Goal: Browse casually

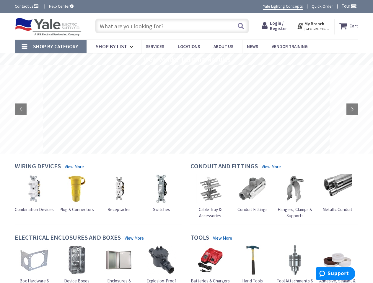
click at [186, 142] on rs-layer at bounding box center [186, 109] width 286 height 89
click at [348, 6] on span "Tour" at bounding box center [349, 6] width 15 height 6
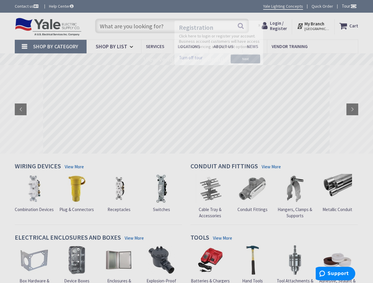
click at [353, 6] on div at bounding box center [186, 141] width 373 height 283
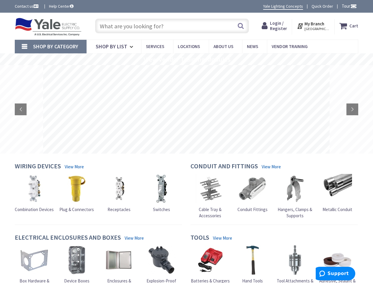
click at [314, 26] on strong "My Branch" at bounding box center [314, 24] width 20 height 6
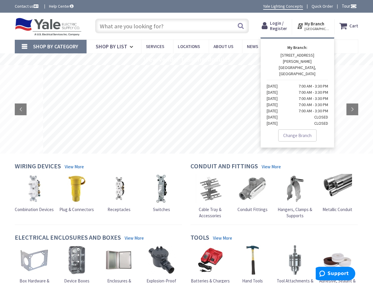
click at [50, 47] on span "Shop By Category" at bounding box center [55, 46] width 45 height 7
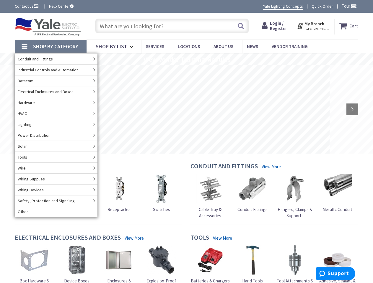
click at [186, 59] on rs-slide "View Vendor Training Modules" at bounding box center [186, 59] width 373 height 12
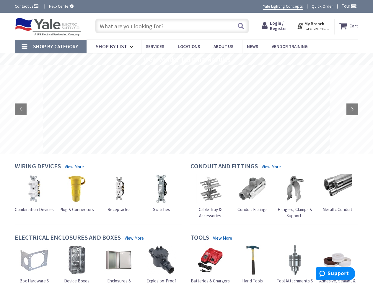
click at [186, 110] on rs-layer at bounding box center [186, 109] width 286 height 89
